Goal: Task Accomplishment & Management: Use online tool/utility

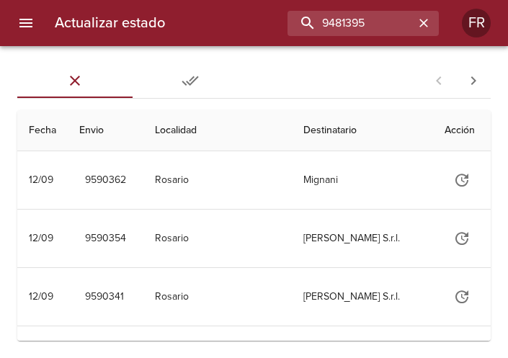
type input "9481395"
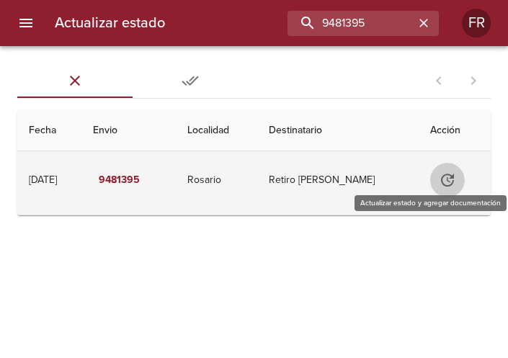
click at [450, 172] on icon "Tabla de envíos del cliente" at bounding box center [447, 180] width 17 height 17
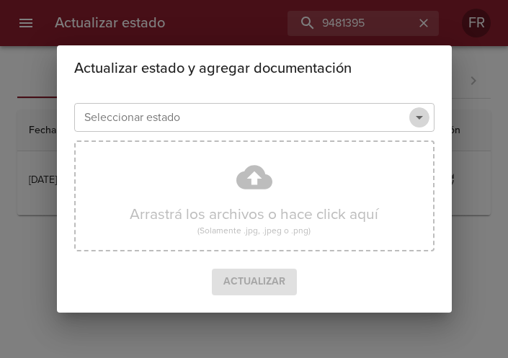
click at [422, 120] on icon "Abrir" at bounding box center [419, 117] width 17 height 17
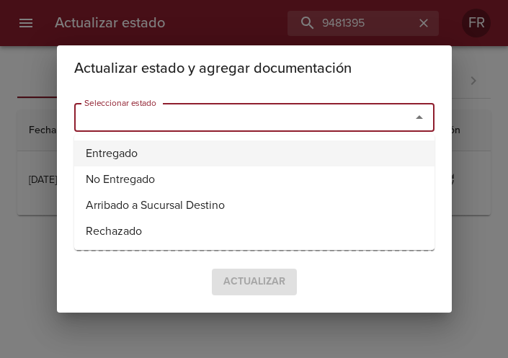
click at [176, 144] on li "Entregado" at bounding box center [254, 154] width 360 height 26
type input "Entregado"
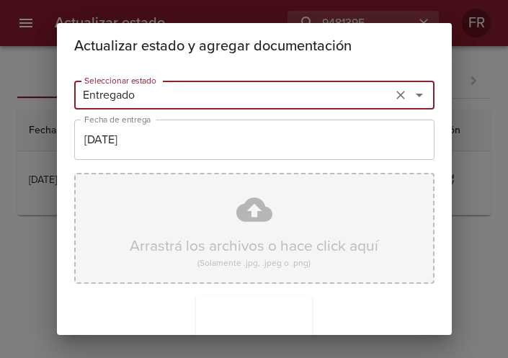
scroll to position [205, 0]
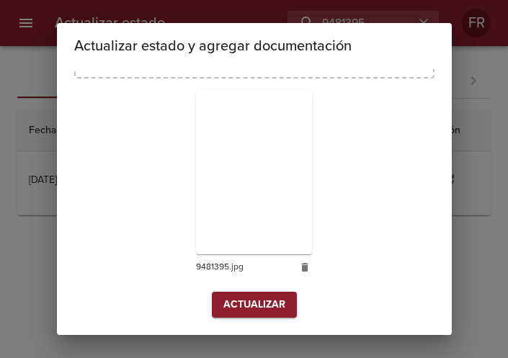
click at [246, 304] on span "Actualizar" at bounding box center [254, 305] width 62 height 18
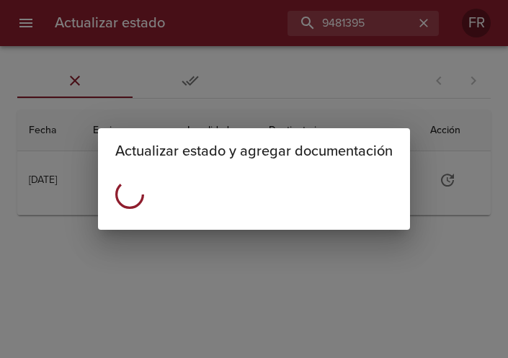
scroll to position [0, 0]
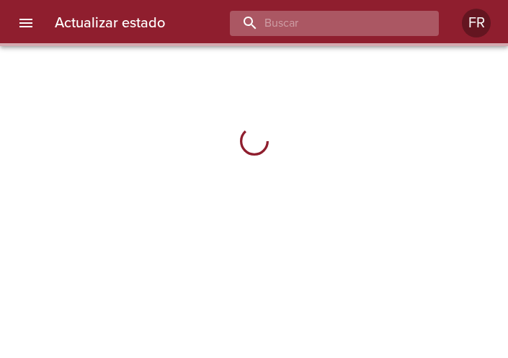
click at [355, 17] on input "buscar" at bounding box center [322, 23] width 185 height 25
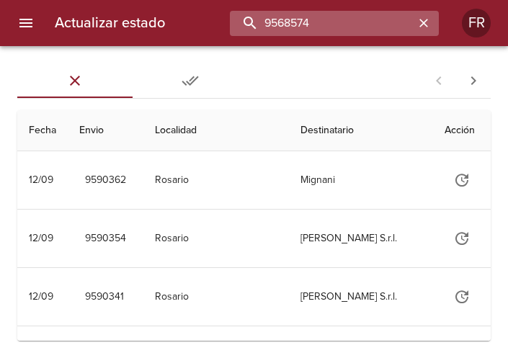
type input "9568574"
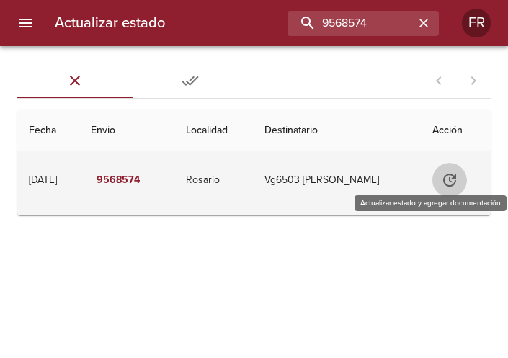
click at [454, 175] on icon "Tabla de envíos del cliente" at bounding box center [449, 180] width 13 height 13
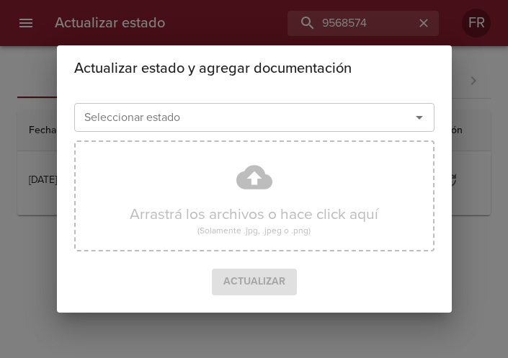
click at [419, 118] on icon "Abrir" at bounding box center [419, 118] width 7 height 4
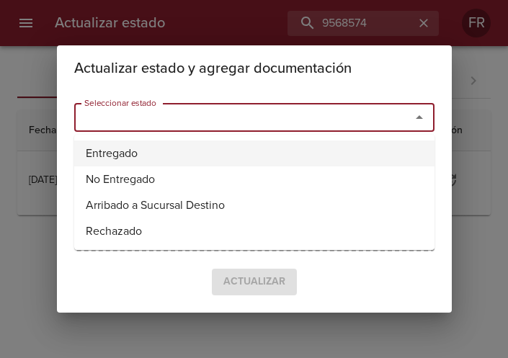
click at [130, 161] on li "Entregado" at bounding box center [254, 154] width 360 height 26
type input "Entregado"
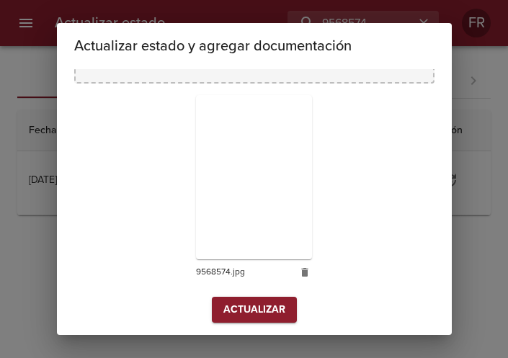
scroll to position [205, 0]
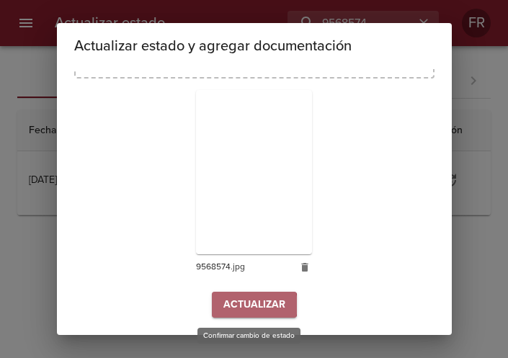
click at [239, 306] on span "Actualizar" at bounding box center [254, 305] width 62 height 18
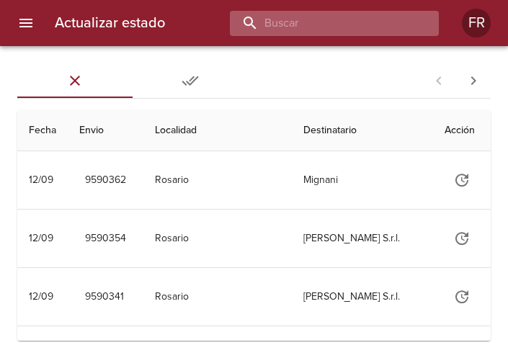
click at [319, 32] on input "buscar" at bounding box center [322, 23] width 185 height 25
type input "9481385"
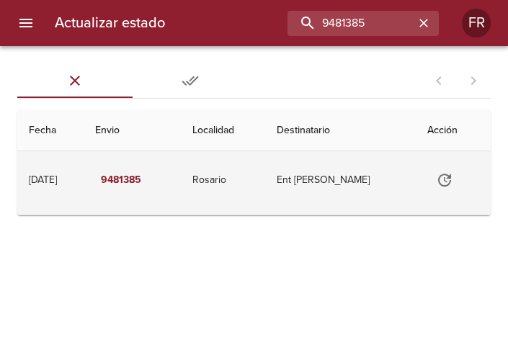
click at [448, 176] on icon "Tabla de envíos del cliente" at bounding box center [444, 180] width 17 height 17
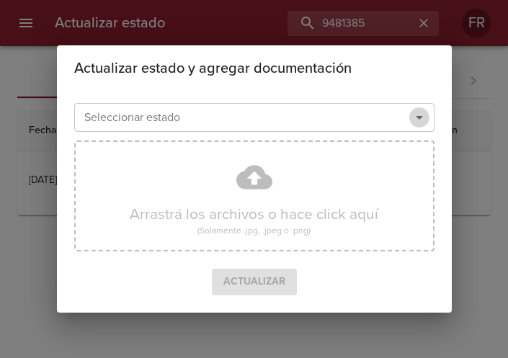
click at [420, 120] on icon "Abrir" at bounding box center [419, 117] width 17 height 17
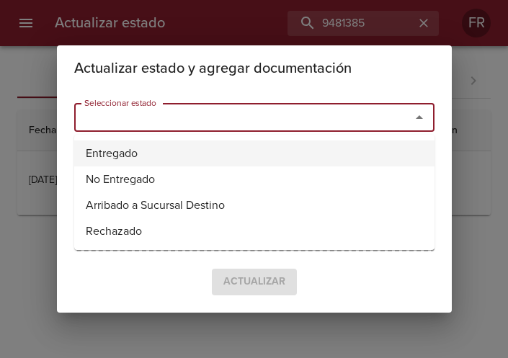
click at [192, 145] on li "Entregado" at bounding box center [254, 154] width 360 height 26
type input "Entregado"
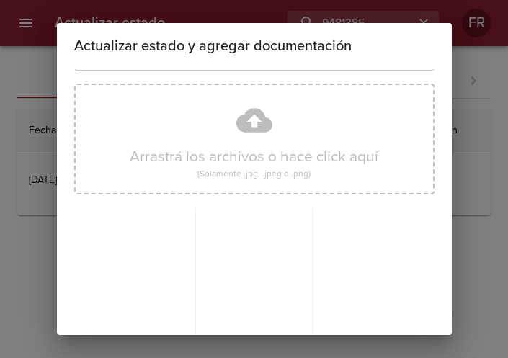
scroll to position [205, 0]
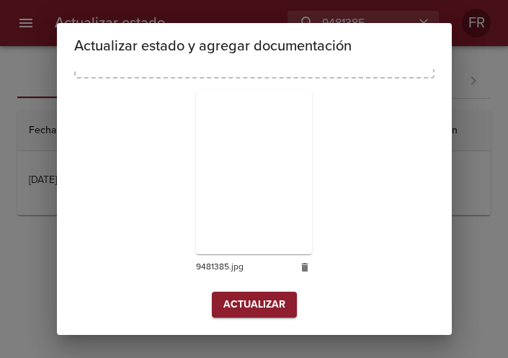
click at [239, 307] on span "Actualizar" at bounding box center [254, 305] width 62 height 18
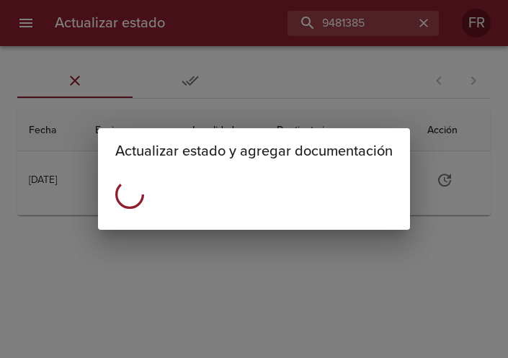
scroll to position [0, 0]
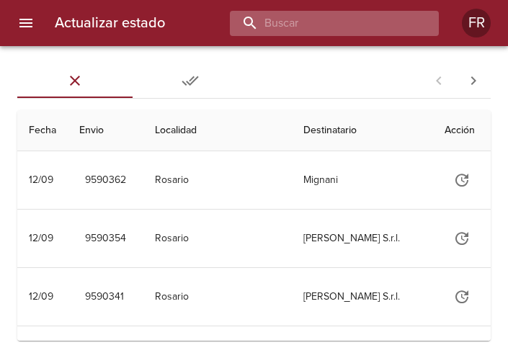
click at [355, 16] on input "buscar" at bounding box center [322, 23] width 185 height 25
type input "9554662"
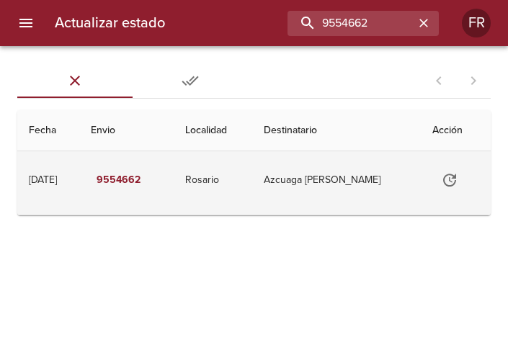
click at [456, 177] on icon "Tabla de envíos del cliente" at bounding box center [449, 180] width 17 height 17
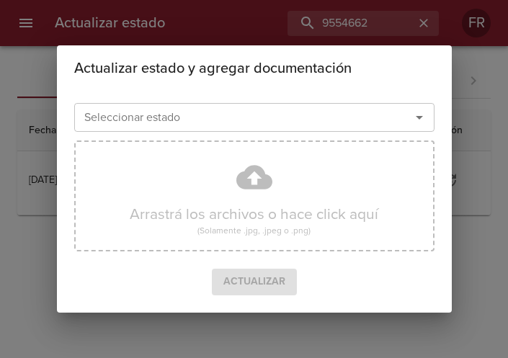
click at [426, 118] on icon "Abrir" at bounding box center [419, 117] width 17 height 17
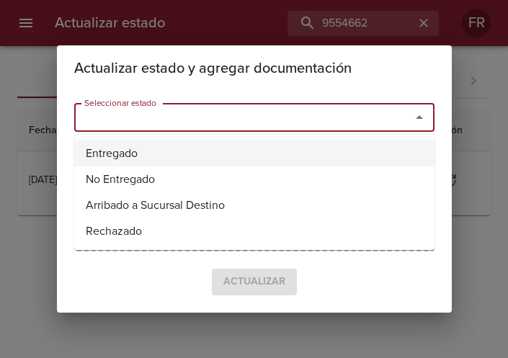
click at [168, 151] on li "Entregado" at bounding box center [254, 154] width 360 height 26
type input "Entregado"
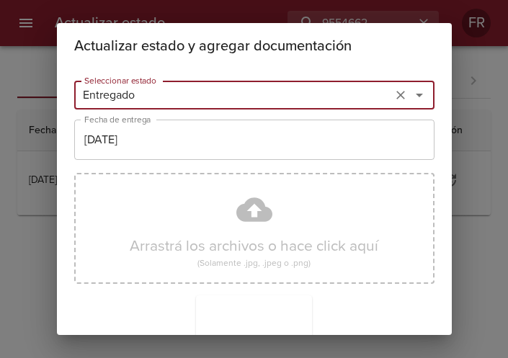
scroll to position [205, 0]
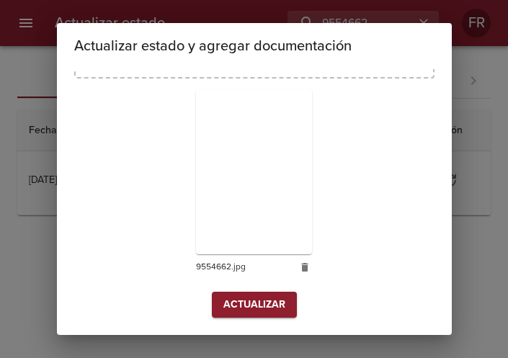
click at [240, 300] on span "Actualizar" at bounding box center [254, 305] width 62 height 18
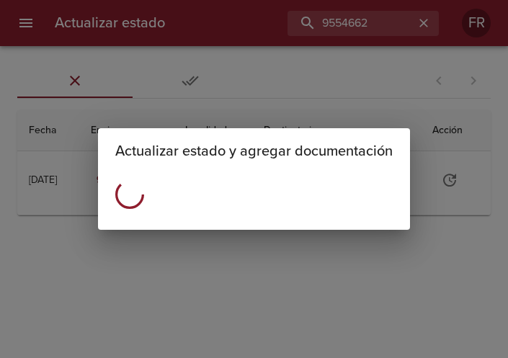
scroll to position [0, 0]
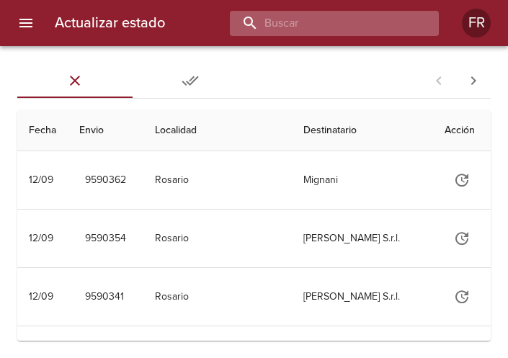
click at [337, 26] on input "buscar" at bounding box center [322, 23] width 185 height 25
type input "9554662"
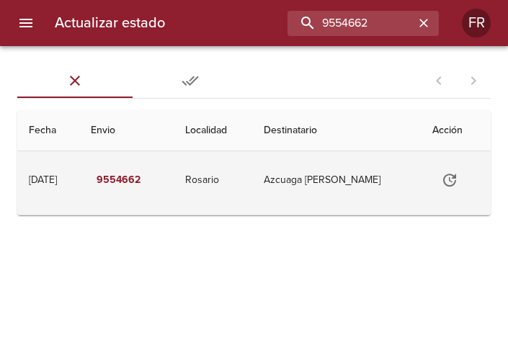
click at [448, 173] on icon "Tabla de envíos del cliente" at bounding box center [449, 180] width 17 height 17
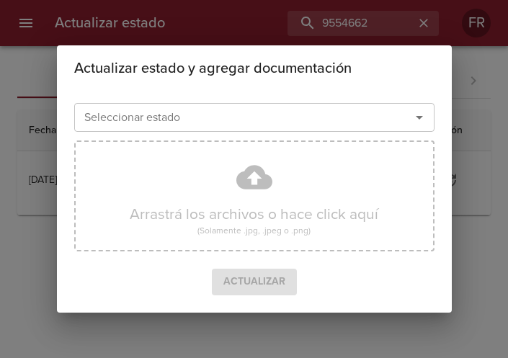
click at [425, 118] on icon "Abrir" at bounding box center [419, 117] width 17 height 17
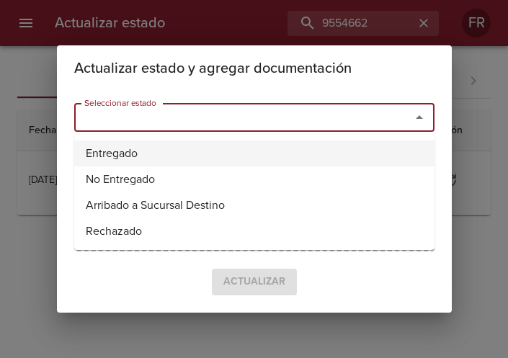
click at [270, 143] on li "Entregado" at bounding box center [254, 154] width 360 height 26
type input "Entregado"
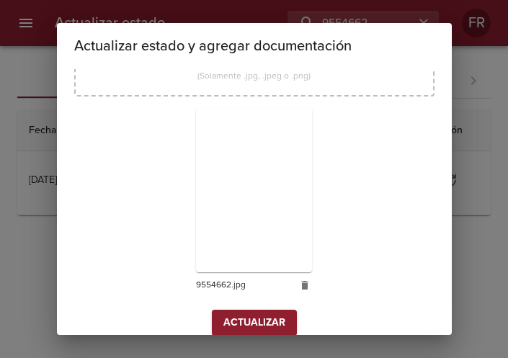
scroll to position [205, 0]
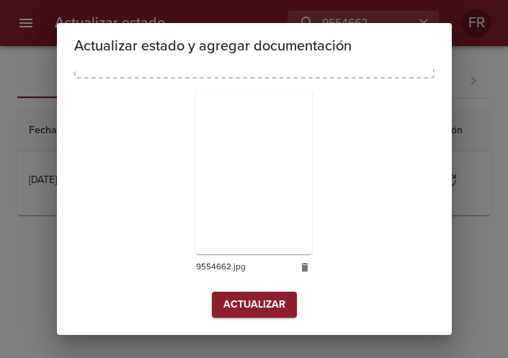
click at [249, 303] on span "Actualizar" at bounding box center [254, 305] width 62 height 18
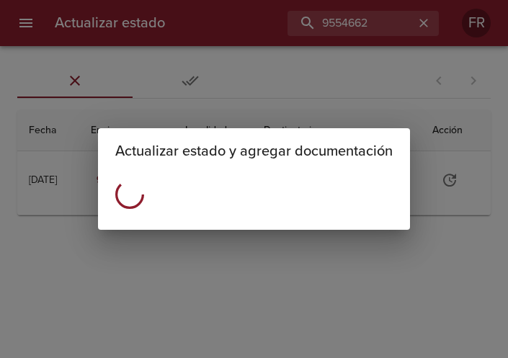
scroll to position [0, 0]
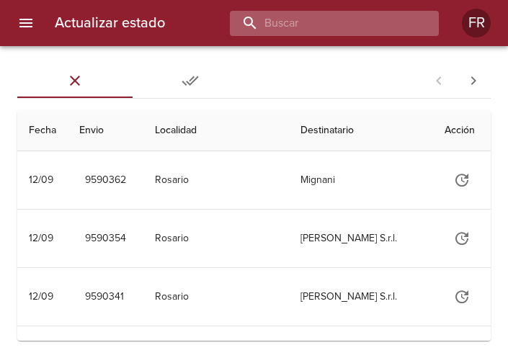
drag, startPoint x: 0, startPoint y: 0, endPoint x: 370, endPoint y: 18, distance: 370.2
click at [370, 18] on input "buscar" at bounding box center [322, 23] width 185 height 25
type input "9554275"
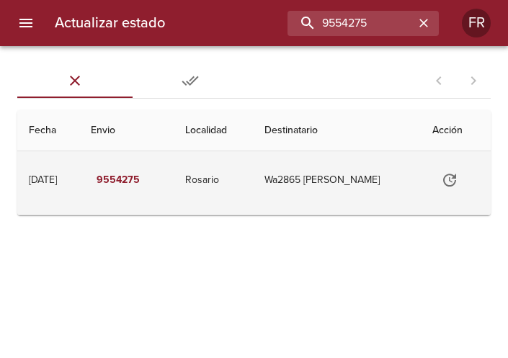
click at [438, 191] on td "Tabla de envíos del cliente" at bounding box center [456, 180] width 70 height 58
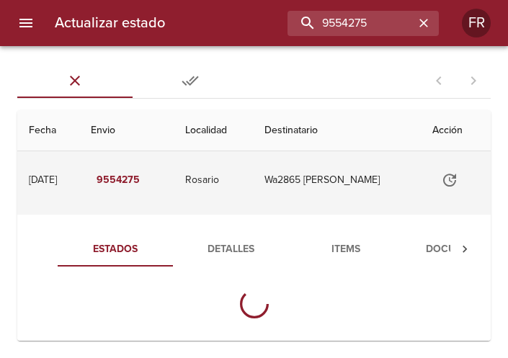
click at [449, 182] on icon "Tabla de envíos del cliente" at bounding box center [449, 180] width 17 height 17
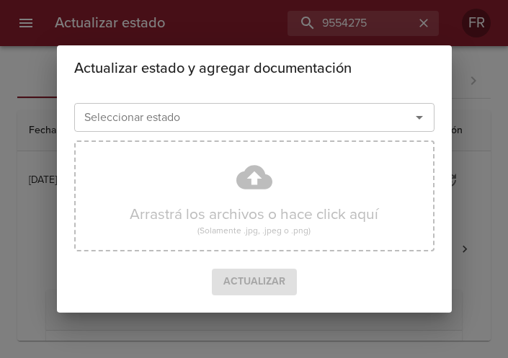
click at [414, 115] on icon "Abrir" at bounding box center [419, 117] width 17 height 17
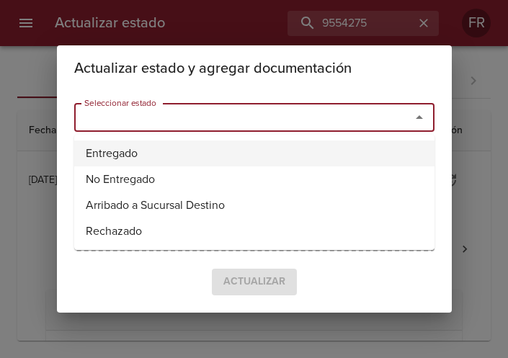
click at [231, 151] on li "Entregado" at bounding box center [254, 154] width 360 height 26
type input "Entregado"
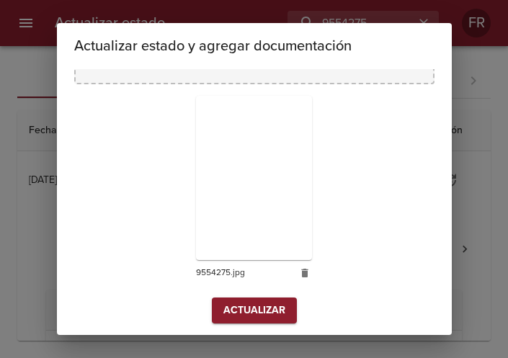
scroll to position [205, 0]
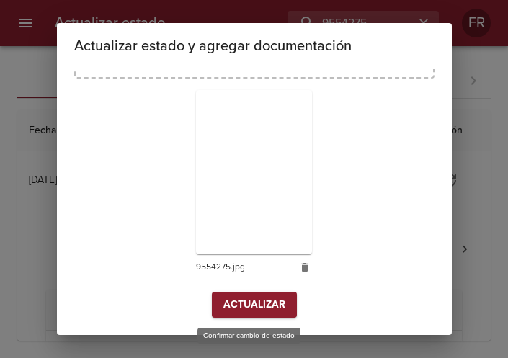
click at [234, 308] on span "Actualizar" at bounding box center [254, 305] width 62 height 18
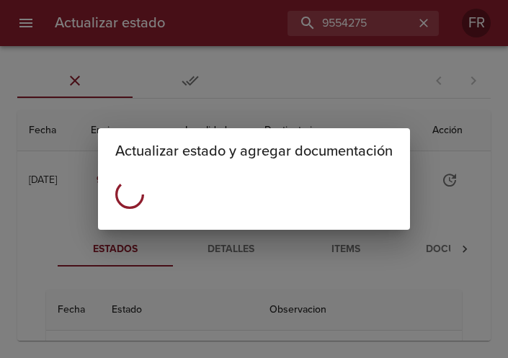
scroll to position [0, 0]
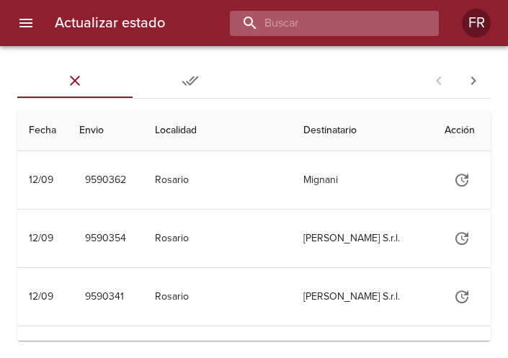
click at [344, 35] on input "buscar" at bounding box center [322, 23] width 185 height 25
type input "9514723"
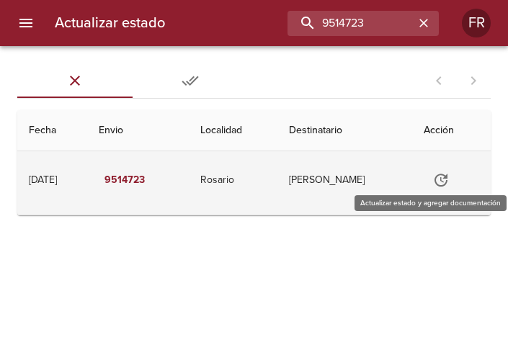
click at [447, 181] on icon "Tabla de envíos del cliente" at bounding box center [440, 180] width 17 height 17
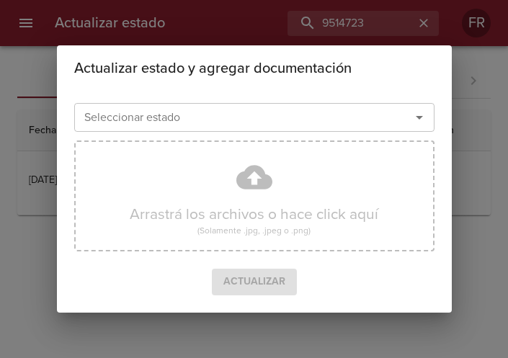
click at [421, 120] on icon "Abrir" at bounding box center [419, 117] width 17 height 17
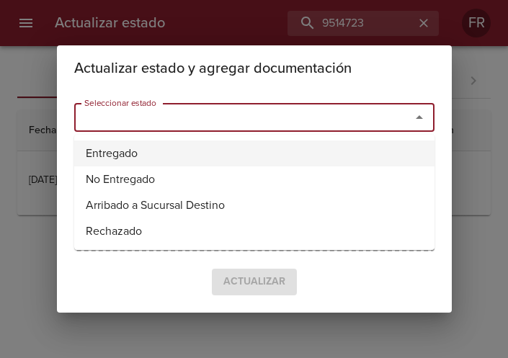
click at [200, 154] on li "Entregado" at bounding box center [254, 154] width 360 height 26
type input "Entregado"
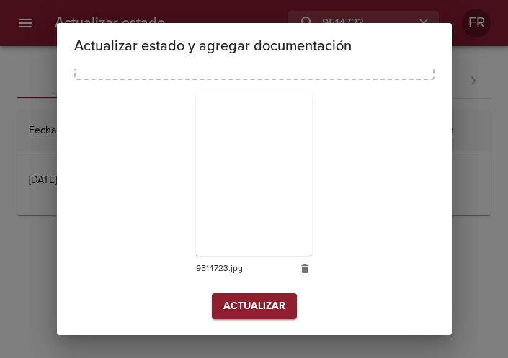
scroll to position [205, 0]
click at [240, 299] on span "Actualizar" at bounding box center [254, 305] width 62 height 18
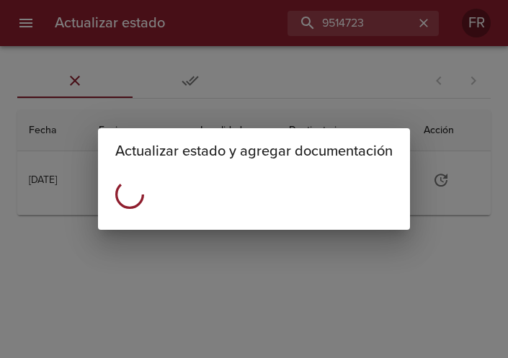
scroll to position [0, 0]
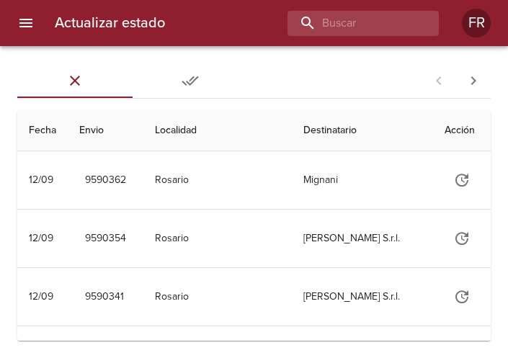
click at [311, 49] on div "Sin Entregar Entregadas 1 - 25 de 881 Fecha Envio Localidad Destinatario Acción…" at bounding box center [254, 202] width 508 height 312
